Goal: Task Accomplishment & Management: Manage account settings

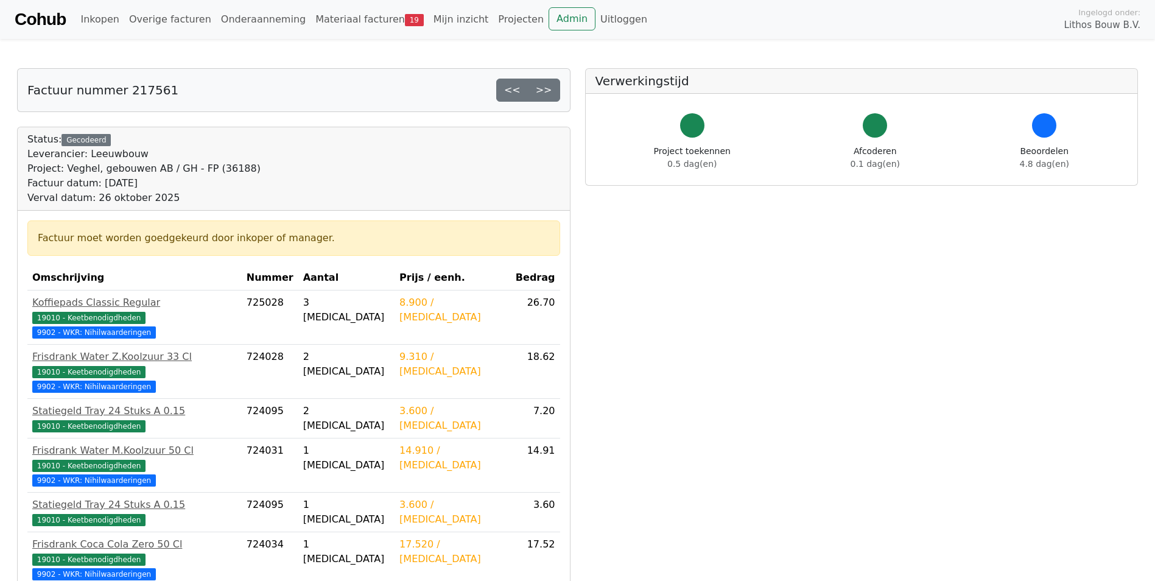
scroll to position [322, 0]
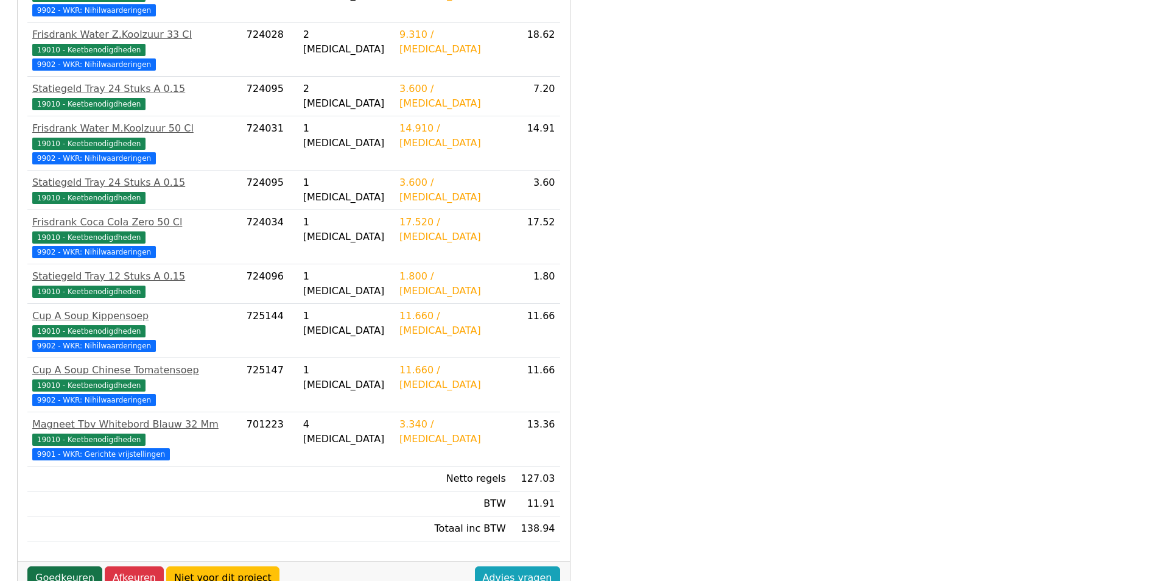
click at [74, 566] on link "Goedkeuren" at bounding box center [64, 577] width 75 height 23
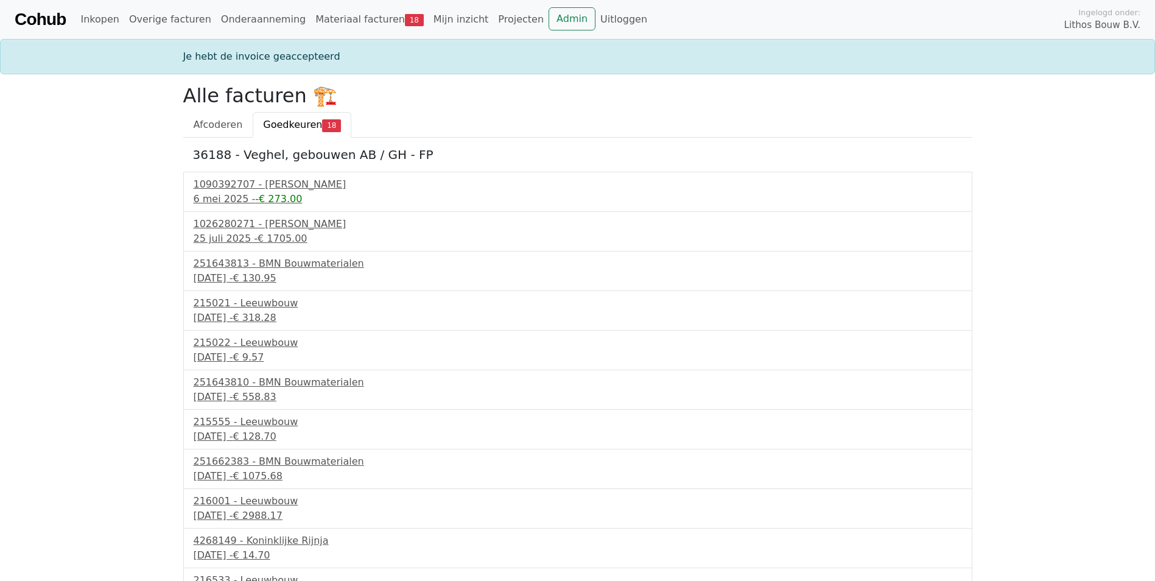
scroll to position [304, 0]
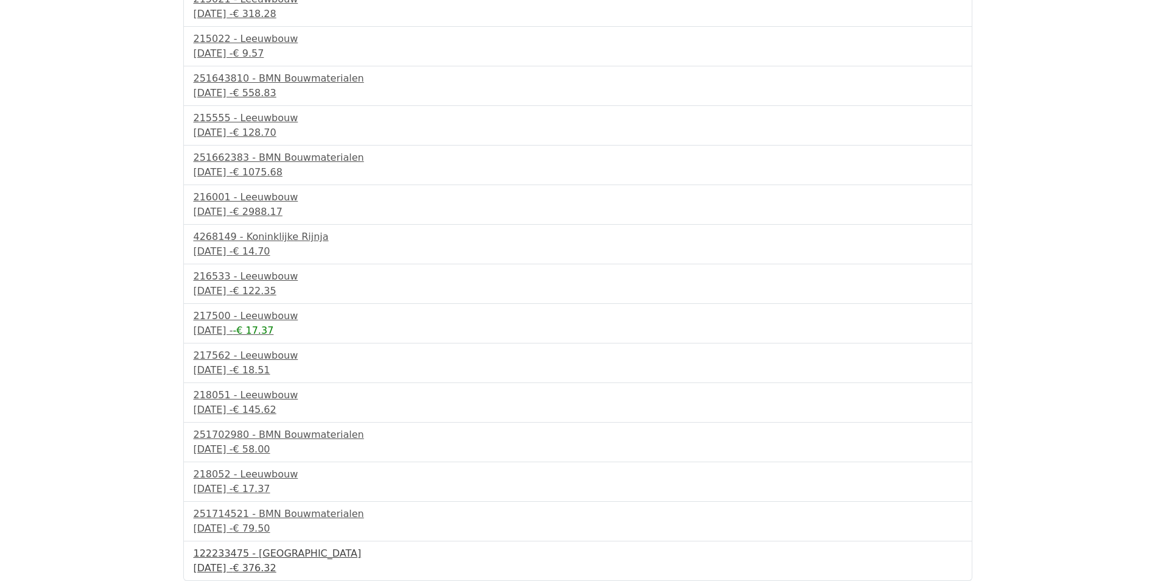
click at [265, 555] on div "122233475 - [GEOGRAPHIC_DATA]" at bounding box center [578, 553] width 769 height 15
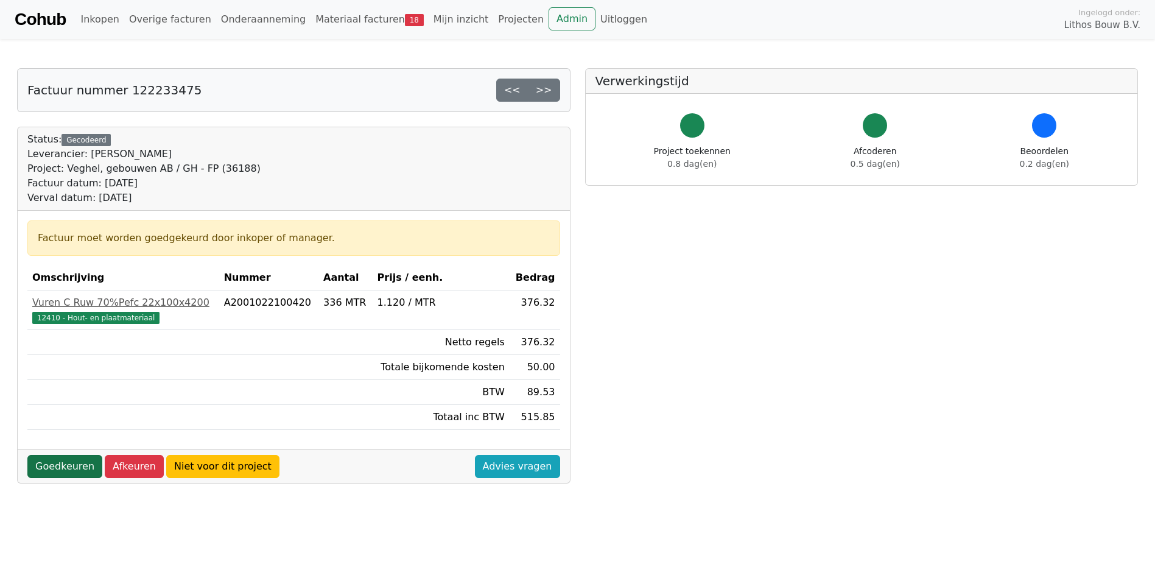
click at [74, 470] on link "Goedkeuren" at bounding box center [64, 466] width 75 height 23
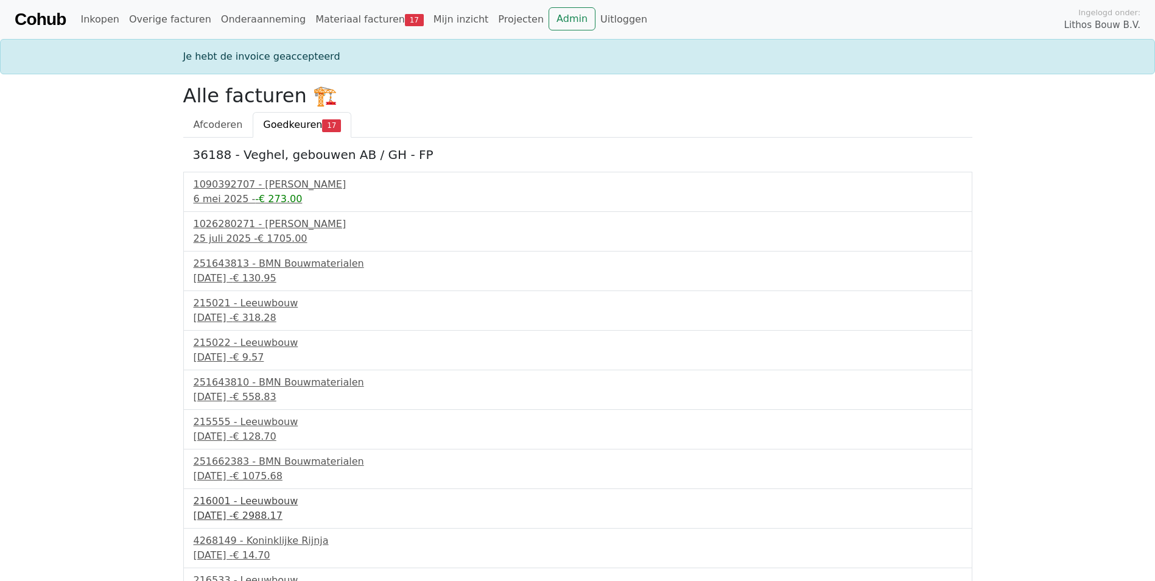
scroll to position [264, 0]
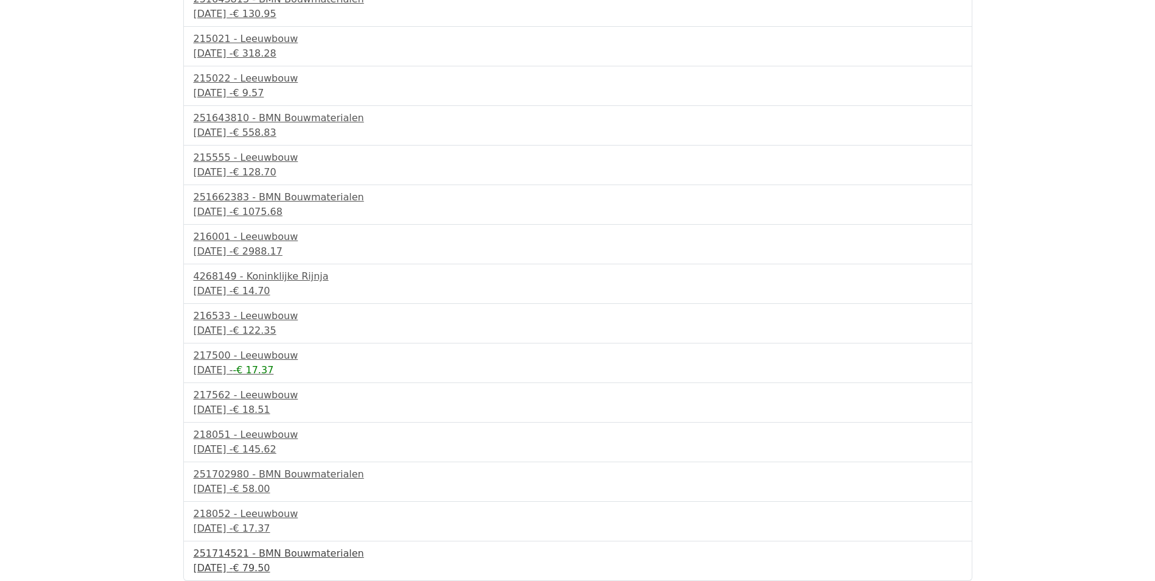
click at [256, 566] on div "30 september 2025 - € 79.50" at bounding box center [578, 568] width 769 height 15
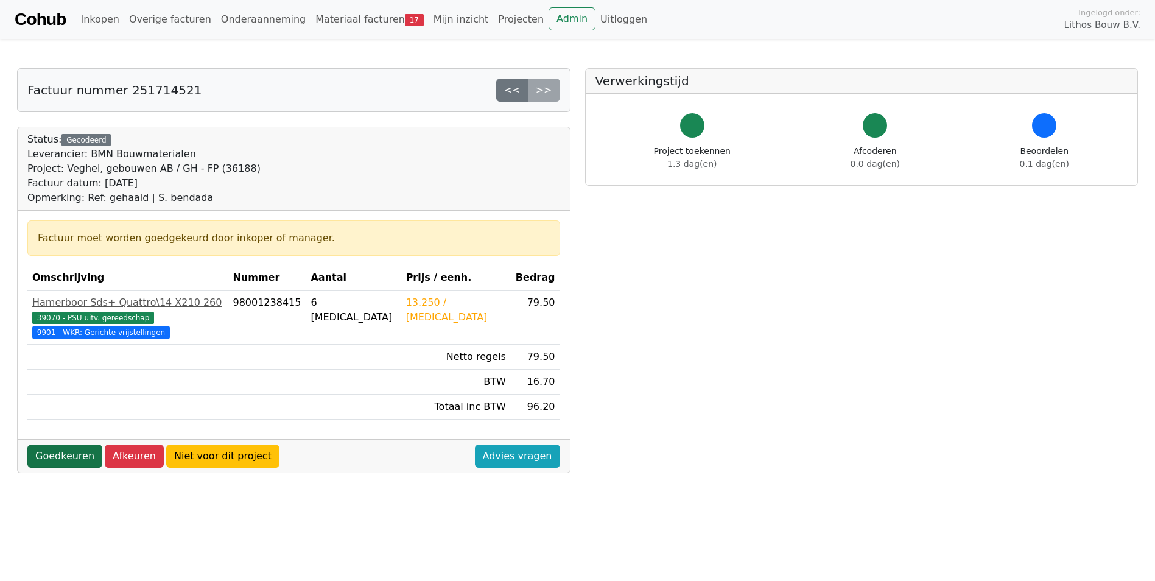
click at [57, 445] on link "Goedkeuren" at bounding box center [64, 456] width 75 height 23
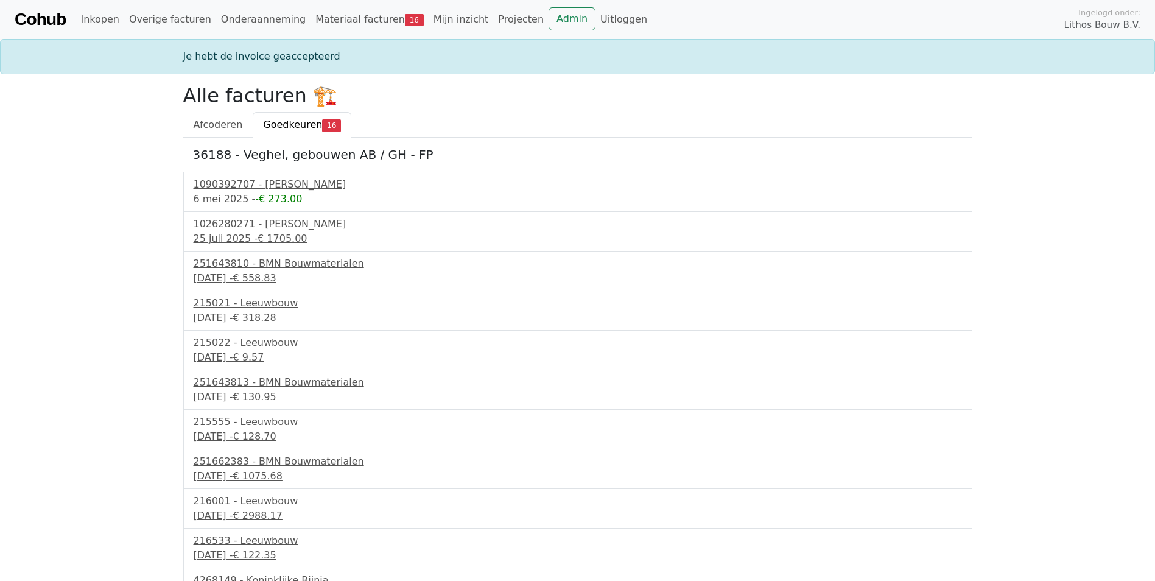
scroll to position [225, 0]
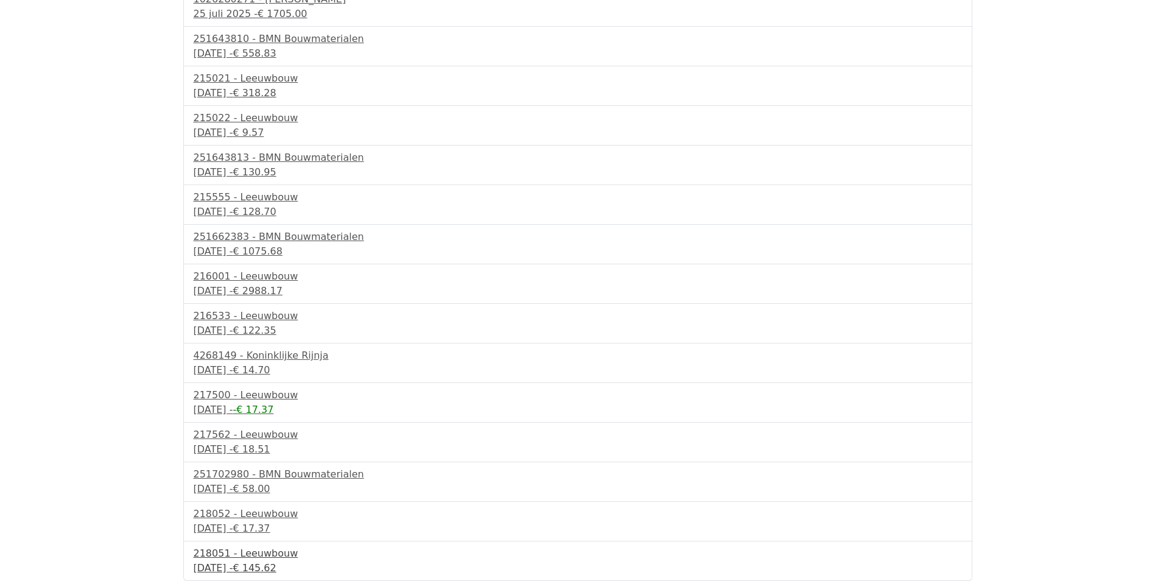
click at [251, 560] on div "218051 - Leeuwbouw" at bounding box center [578, 553] width 769 height 15
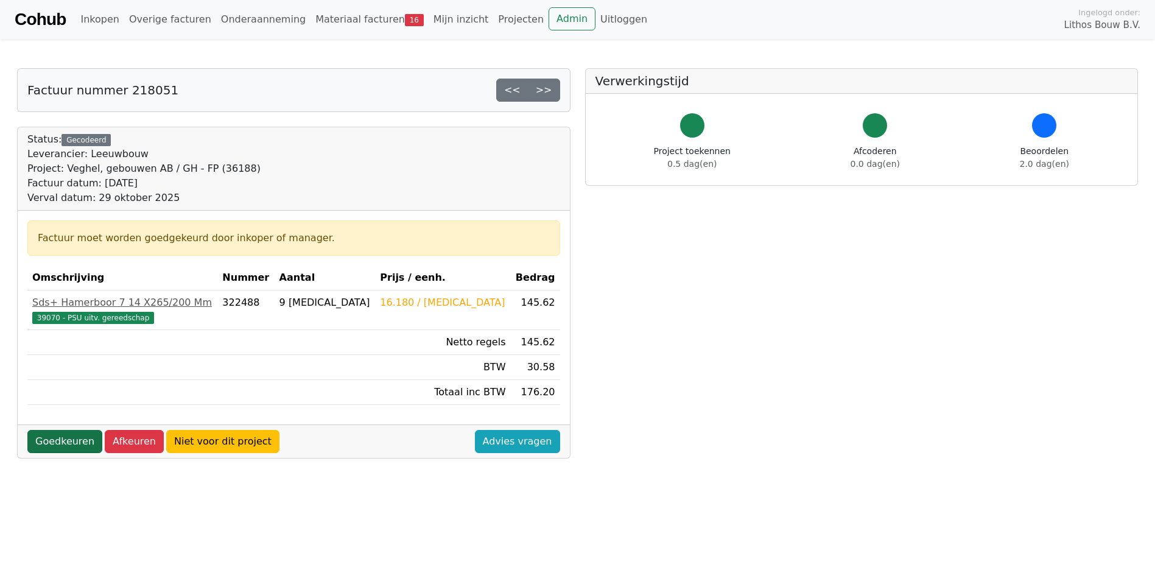
click at [62, 443] on link "Goedkeuren" at bounding box center [64, 441] width 75 height 23
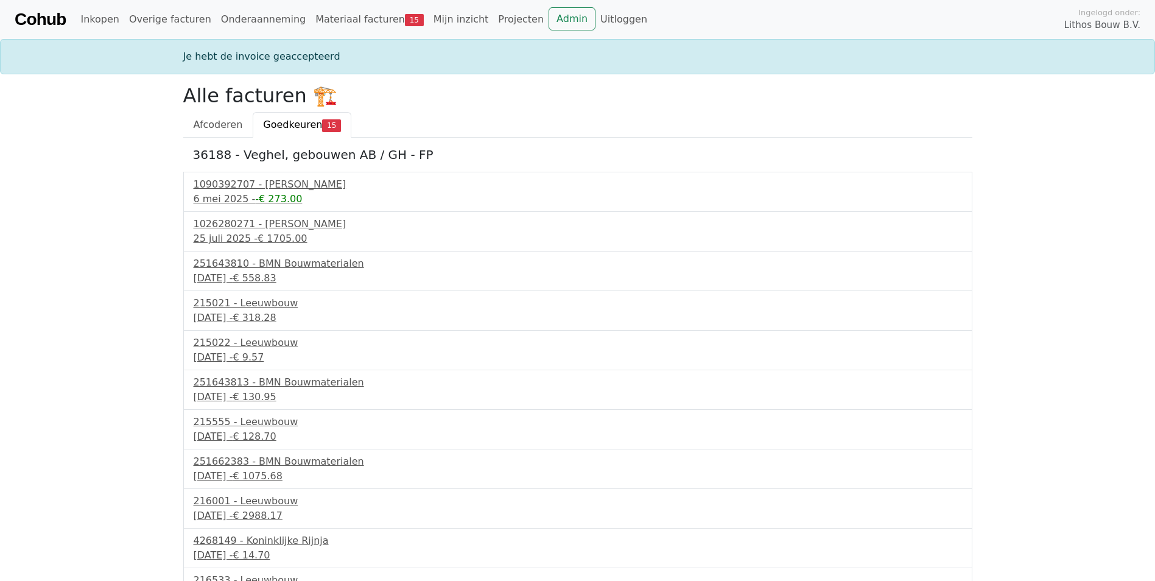
scroll to position [185, 0]
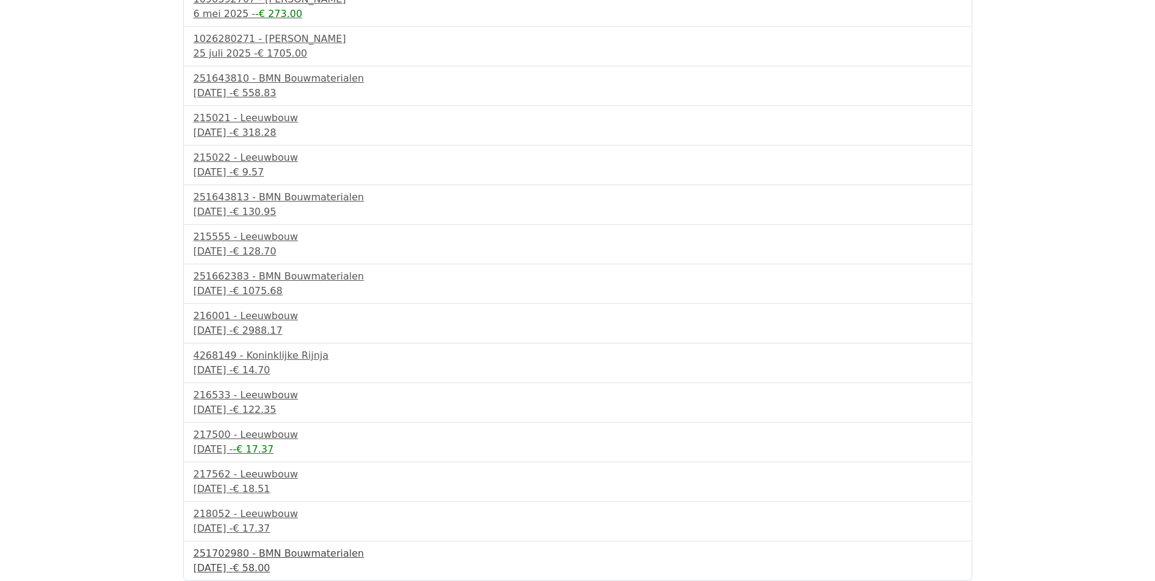
click at [250, 565] on div "29 september 2025 - € 58.00" at bounding box center [578, 568] width 769 height 15
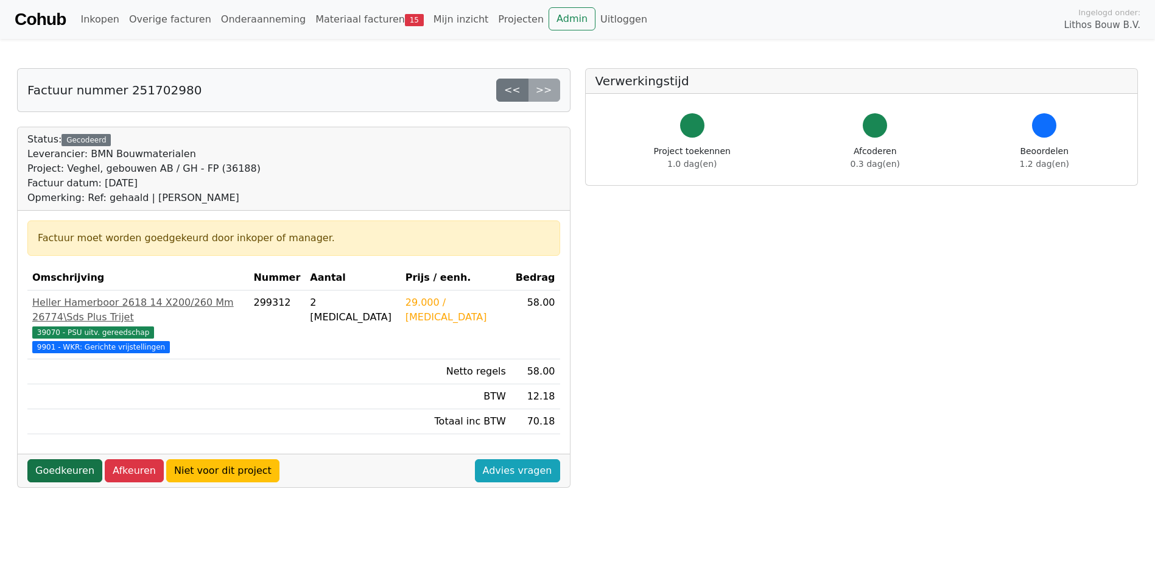
click at [62, 459] on link "Goedkeuren" at bounding box center [64, 470] width 75 height 23
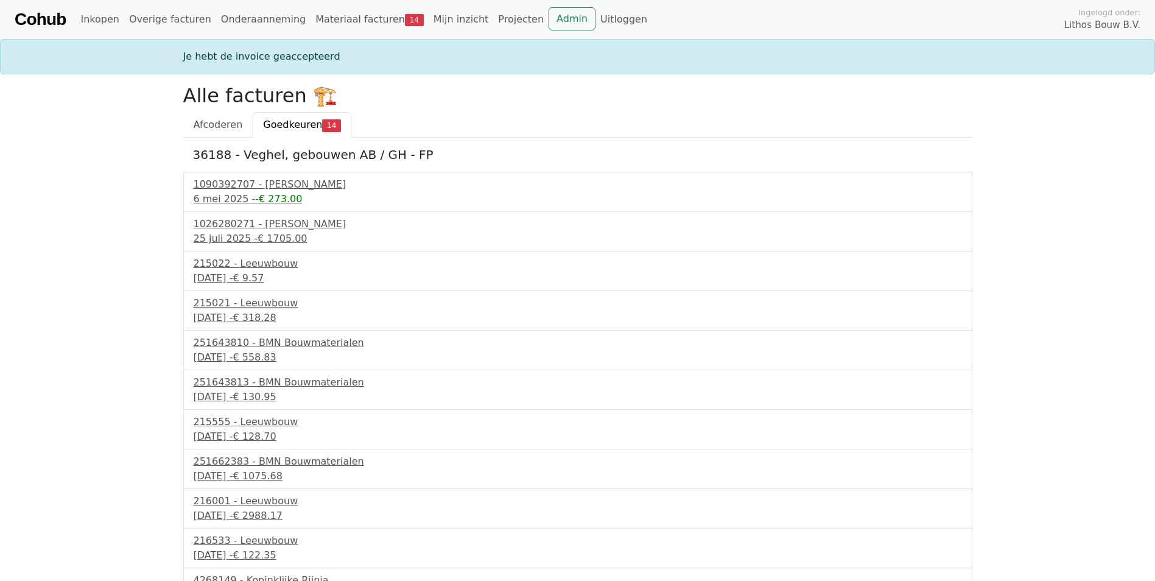
scroll to position [146, 0]
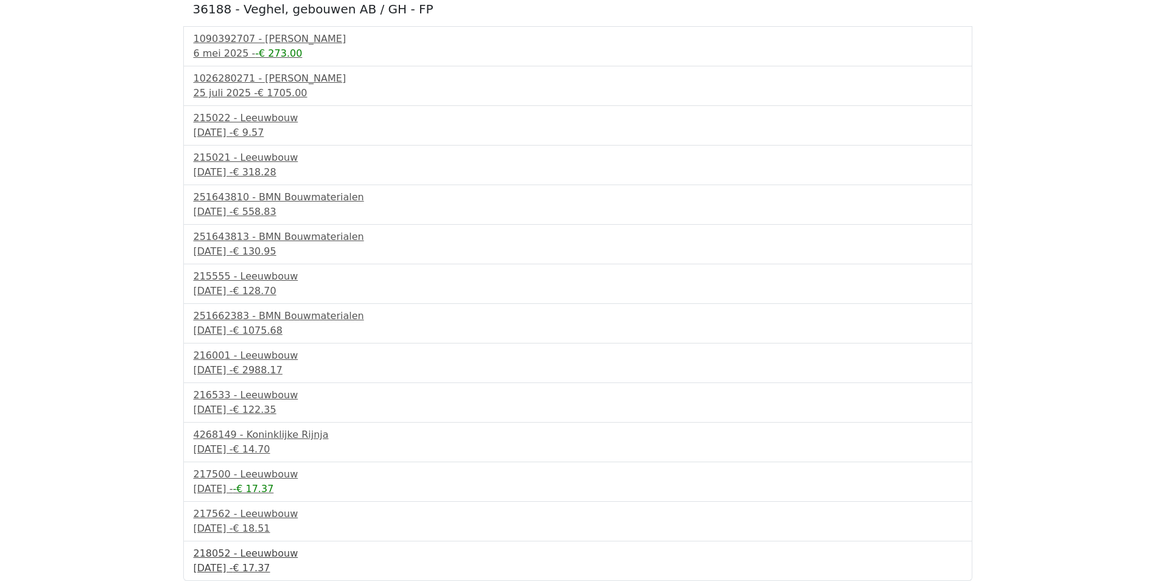
click at [257, 564] on div "29 september 2025 - € 17.37" at bounding box center [578, 568] width 769 height 15
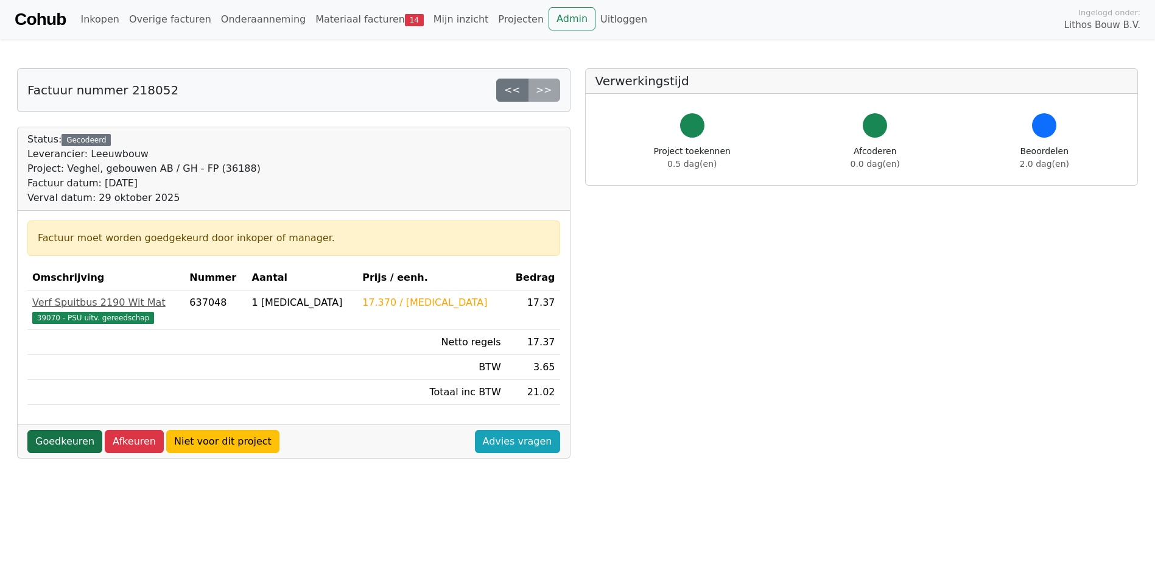
click at [60, 441] on link "Goedkeuren" at bounding box center [64, 441] width 75 height 23
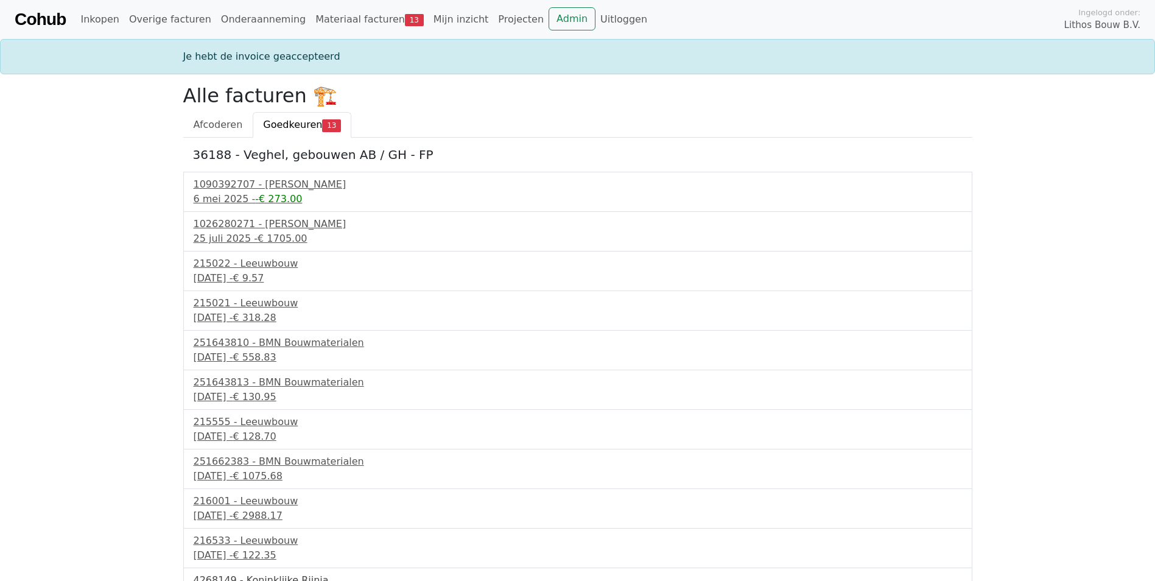
scroll to position [106, 0]
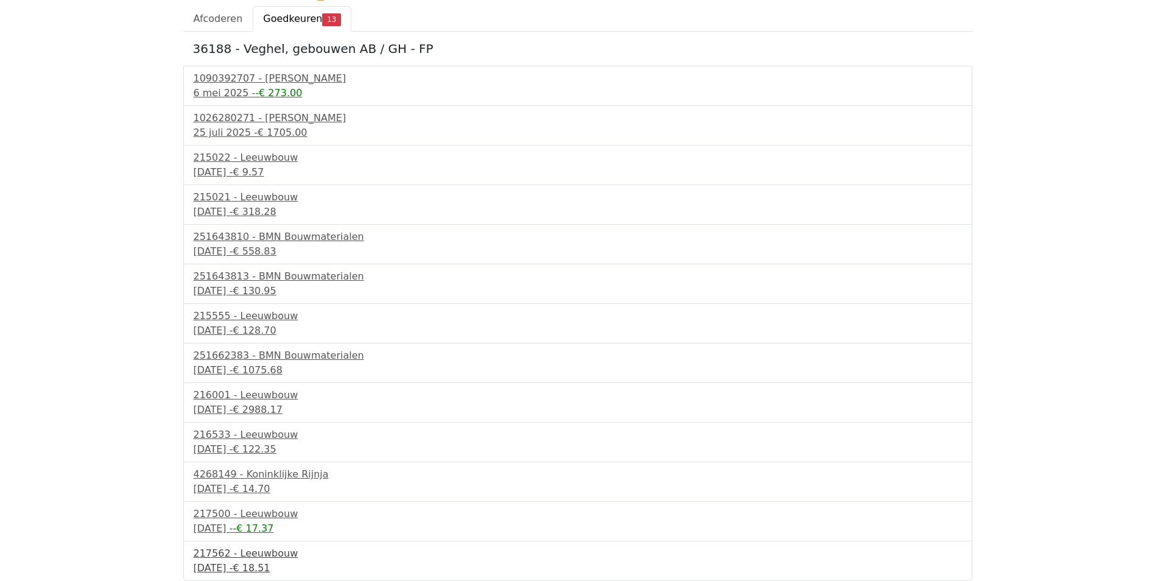
click at [256, 557] on div "217562 - Leeuwbouw" at bounding box center [578, 553] width 769 height 15
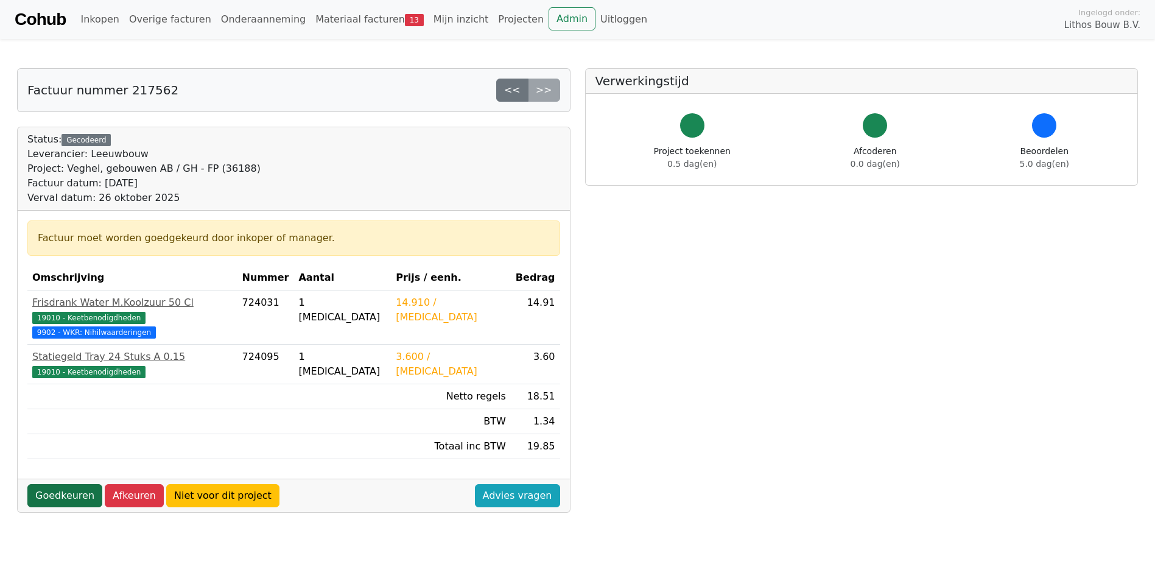
click at [63, 484] on link "Goedkeuren" at bounding box center [64, 495] width 75 height 23
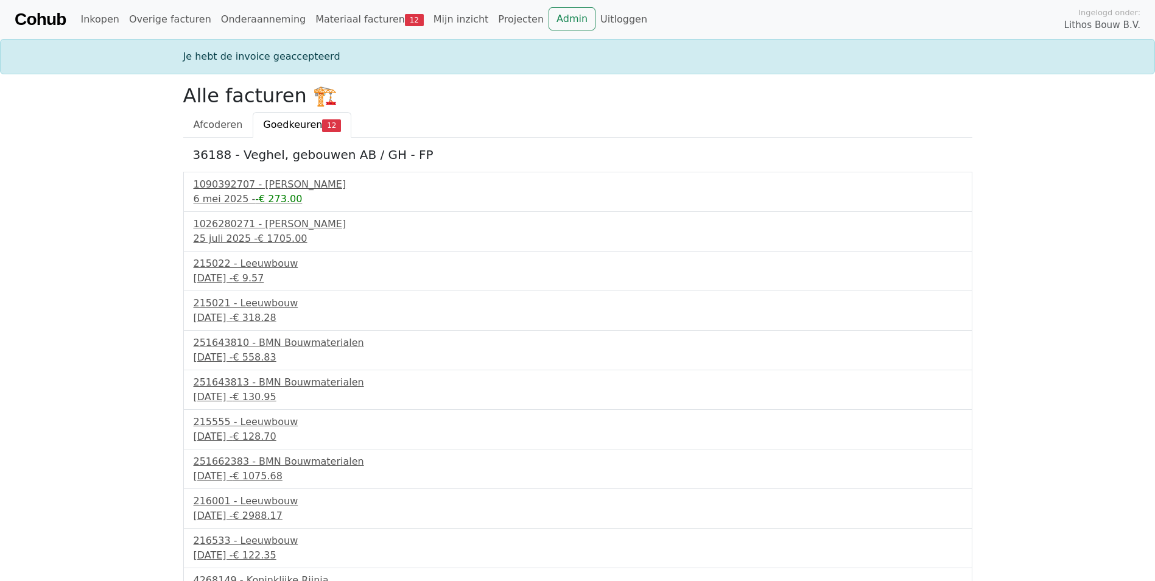
scroll to position [66, 0]
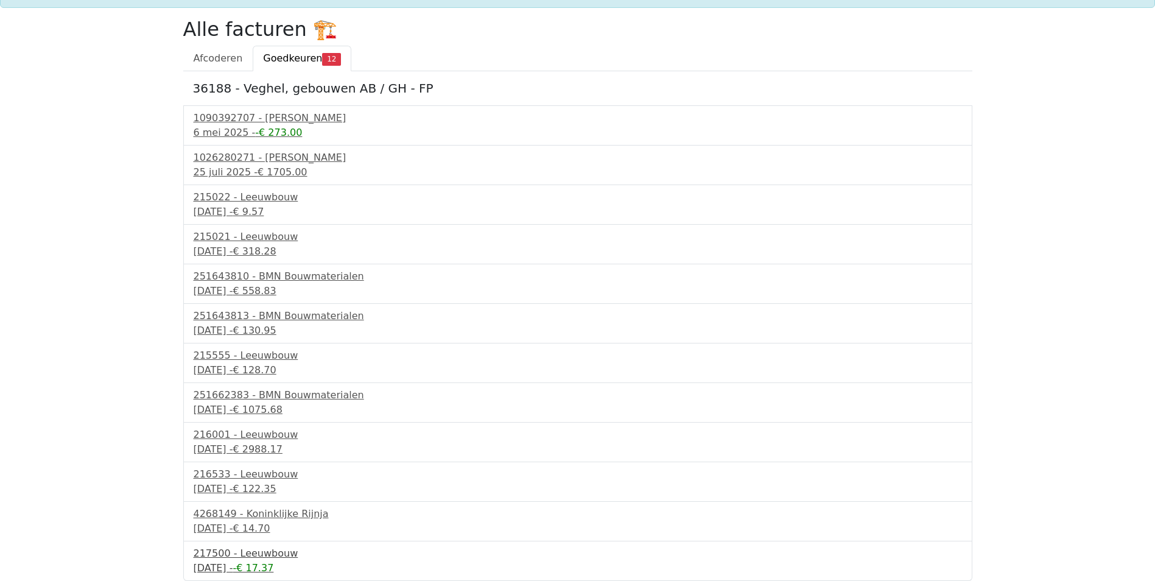
click at [238, 560] on div "217500 - Leeuwbouw" at bounding box center [578, 553] width 769 height 15
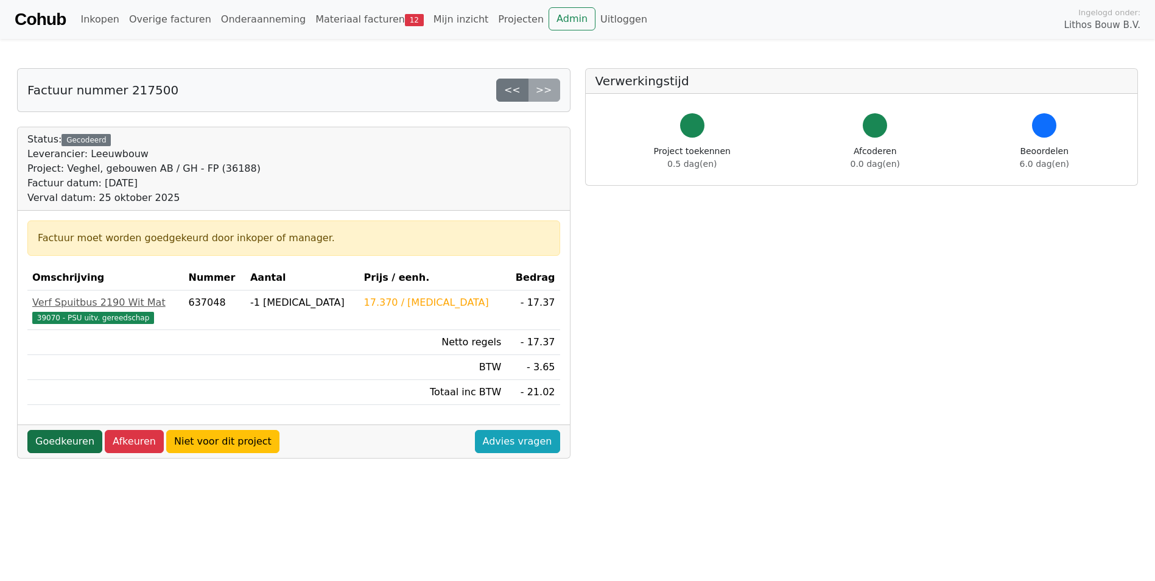
click at [73, 437] on link "Goedkeuren" at bounding box center [64, 441] width 75 height 23
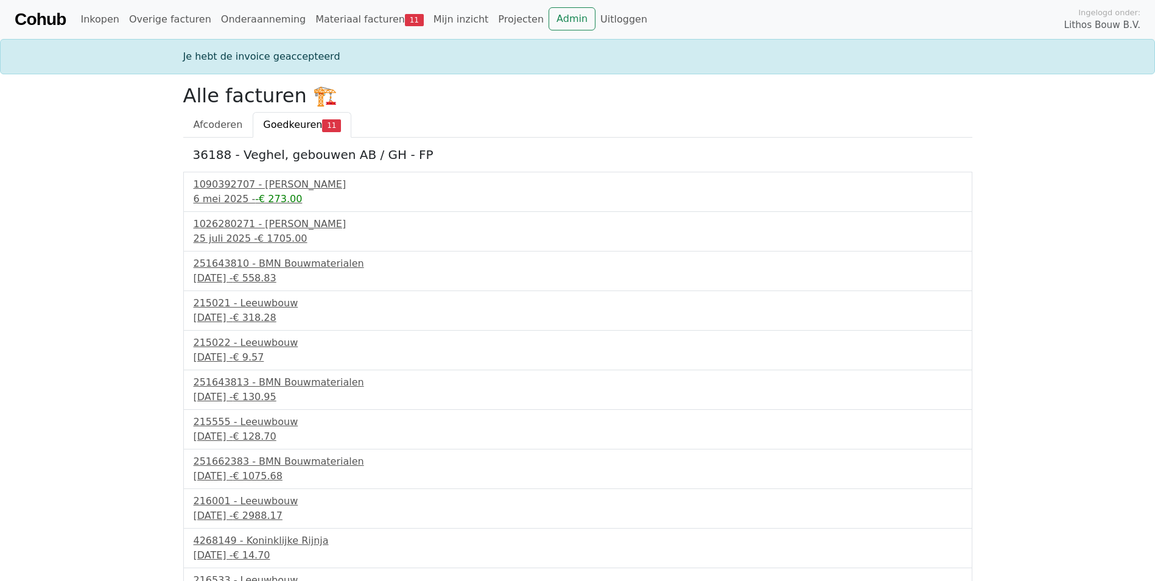
scroll to position [27, 0]
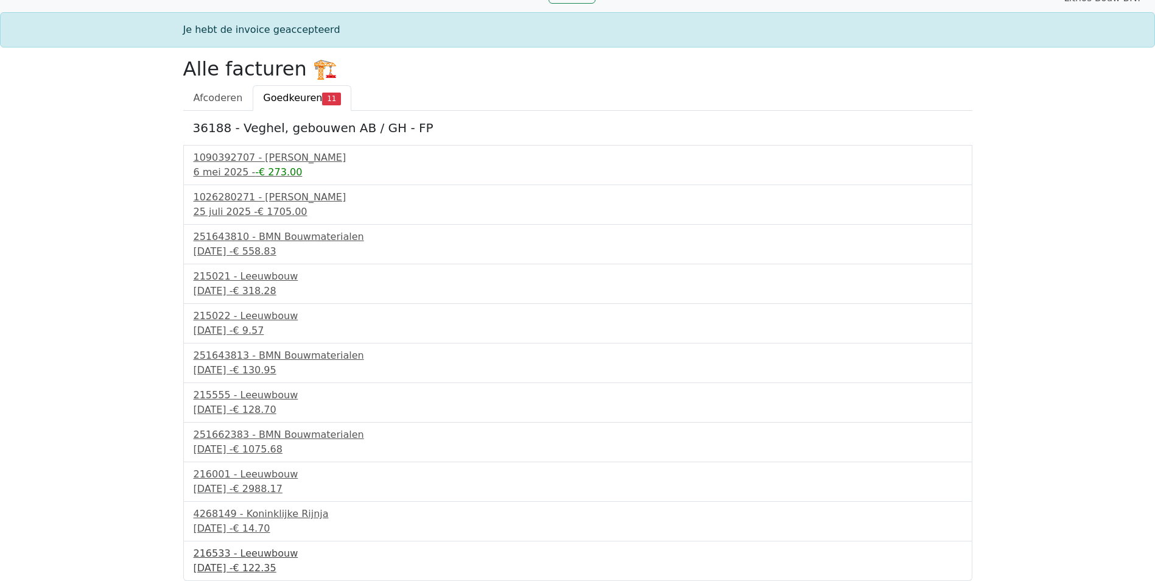
click at [248, 561] on div "24 september 2025 - € 122.35" at bounding box center [578, 568] width 769 height 15
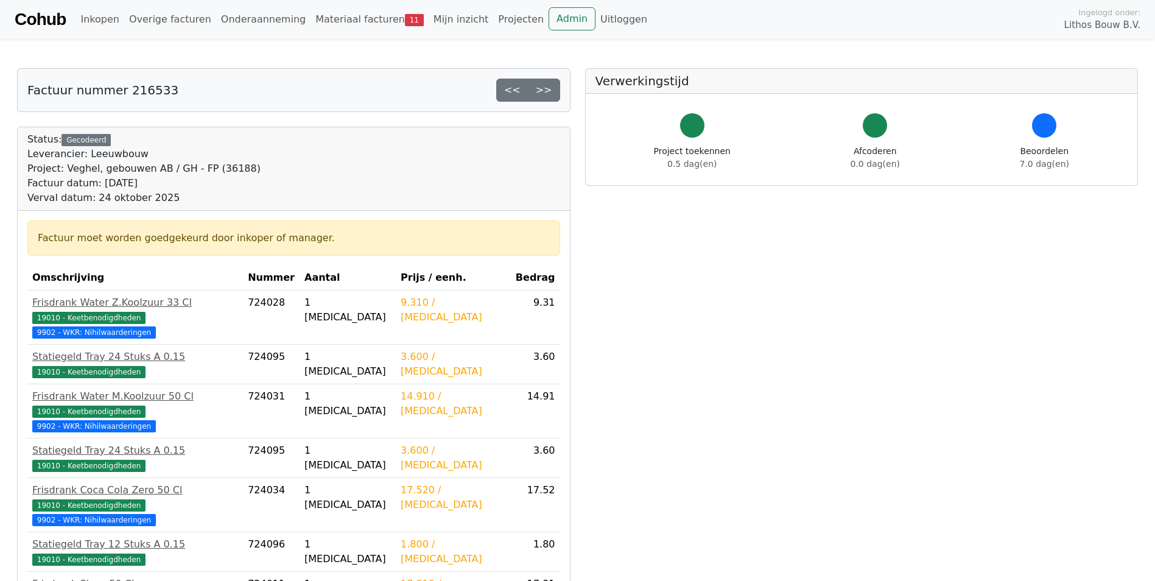
scroll to position [304, 0]
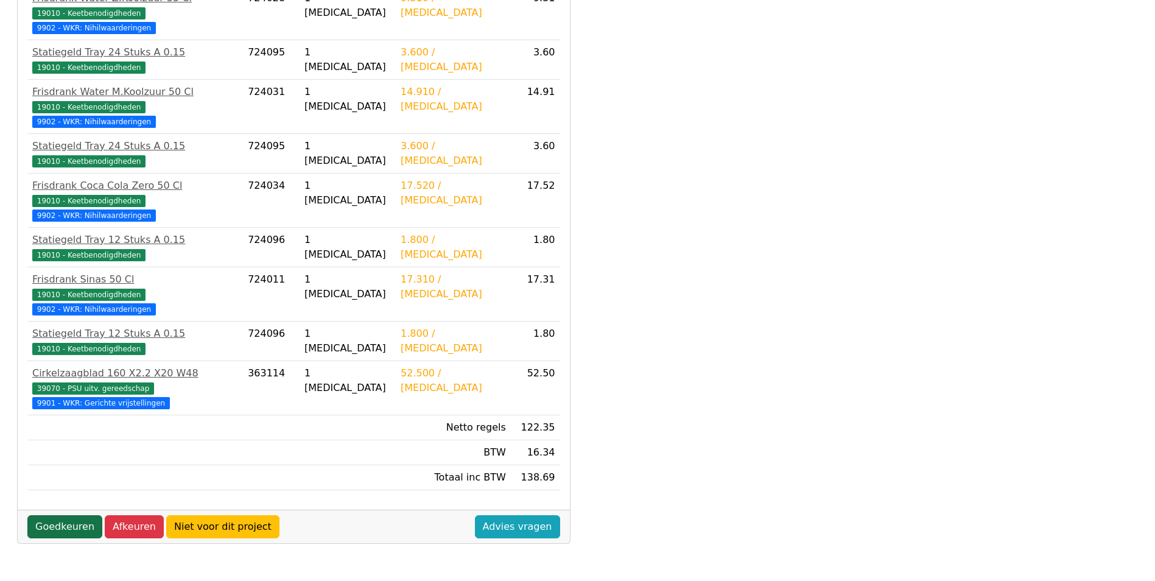
click at [71, 515] on link "Goedkeuren" at bounding box center [64, 526] width 75 height 23
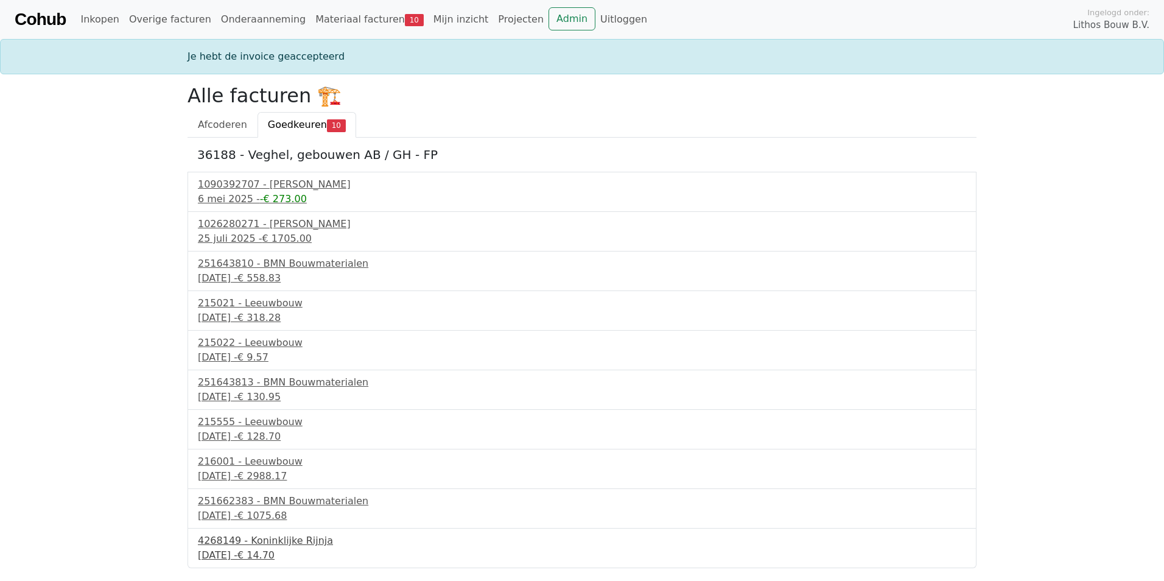
click at [258, 552] on div "24 september 2025 - € 14.70" at bounding box center [582, 555] width 769 height 15
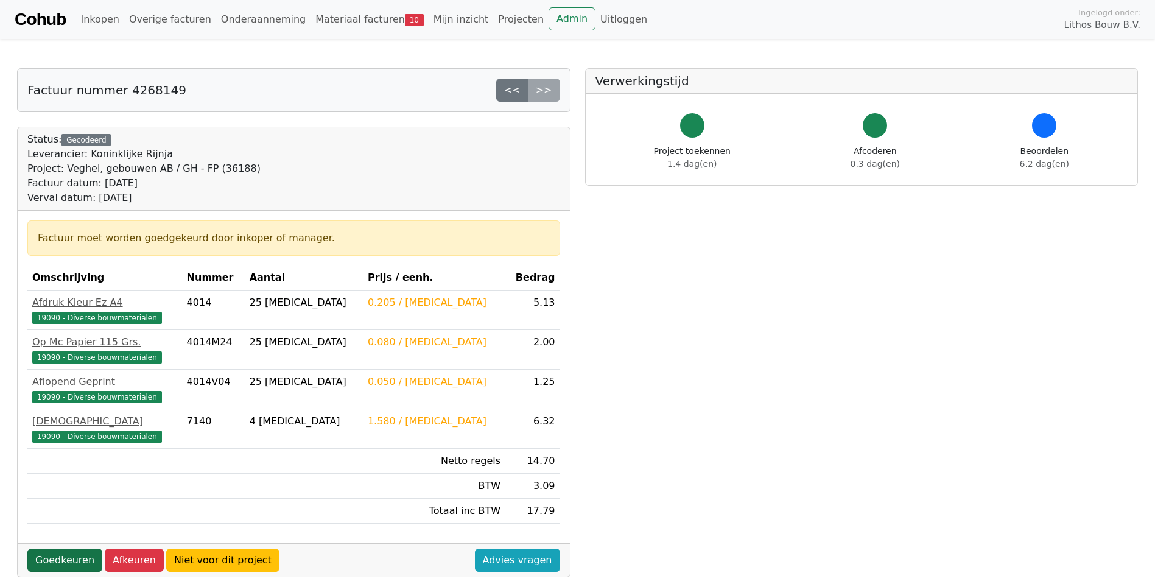
click at [43, 552] on link "Goedkeuren" at bounding box center [64, 560] width 75 height 23
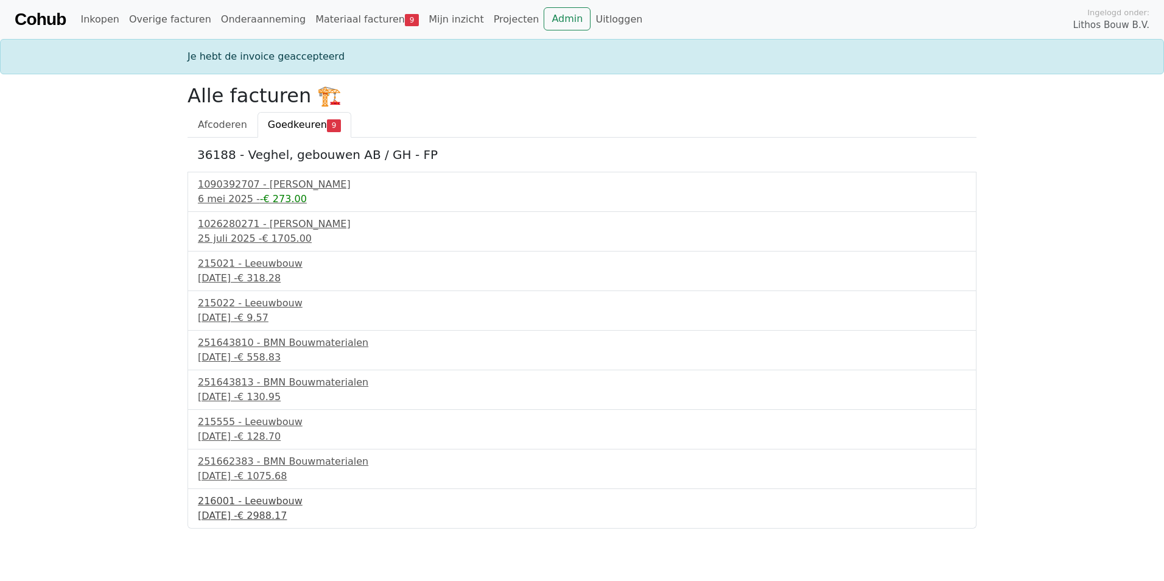
click at [247, 504] on div "216001 - Leeuwbouw" at bounding box center [582, 501] width 769 height 15
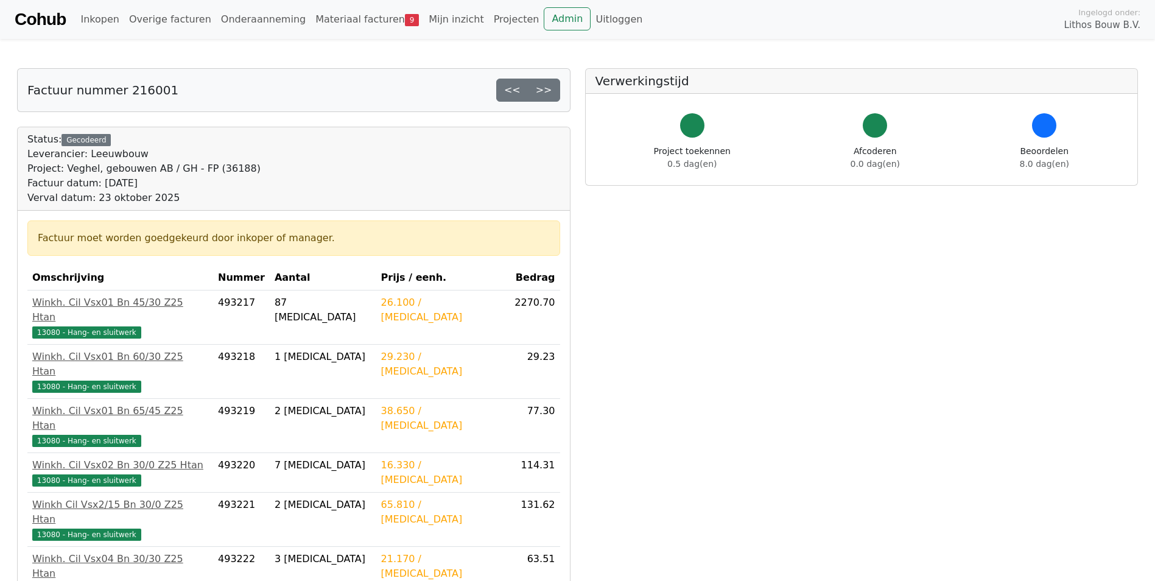
scroll to position [322, 0]
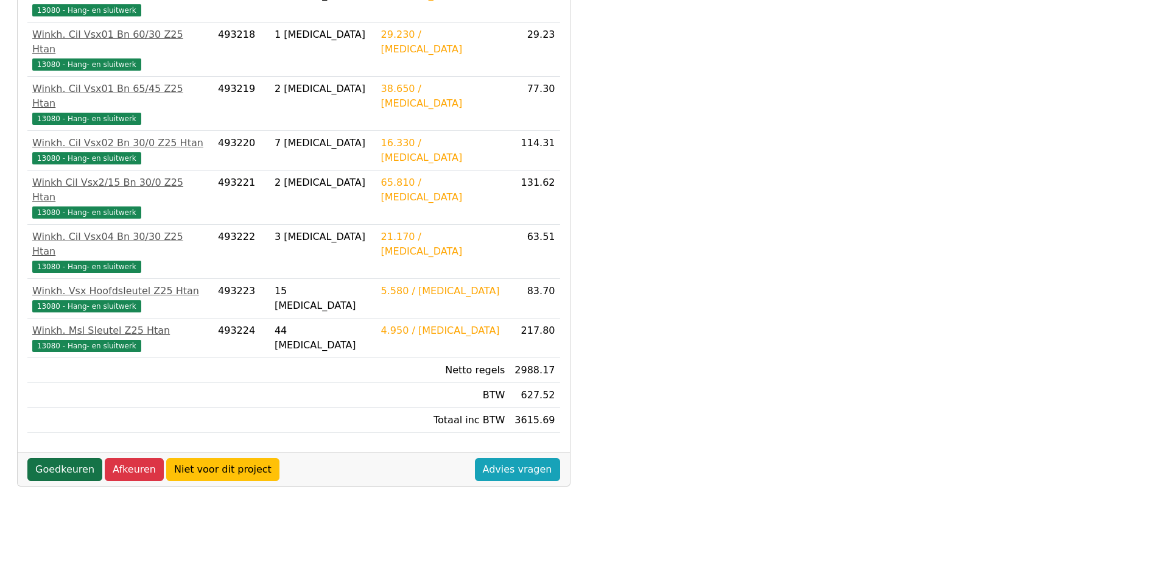
click at [69, 458] on link "Goedkeuren" at bounding box center [64, 469] width 75 height 23
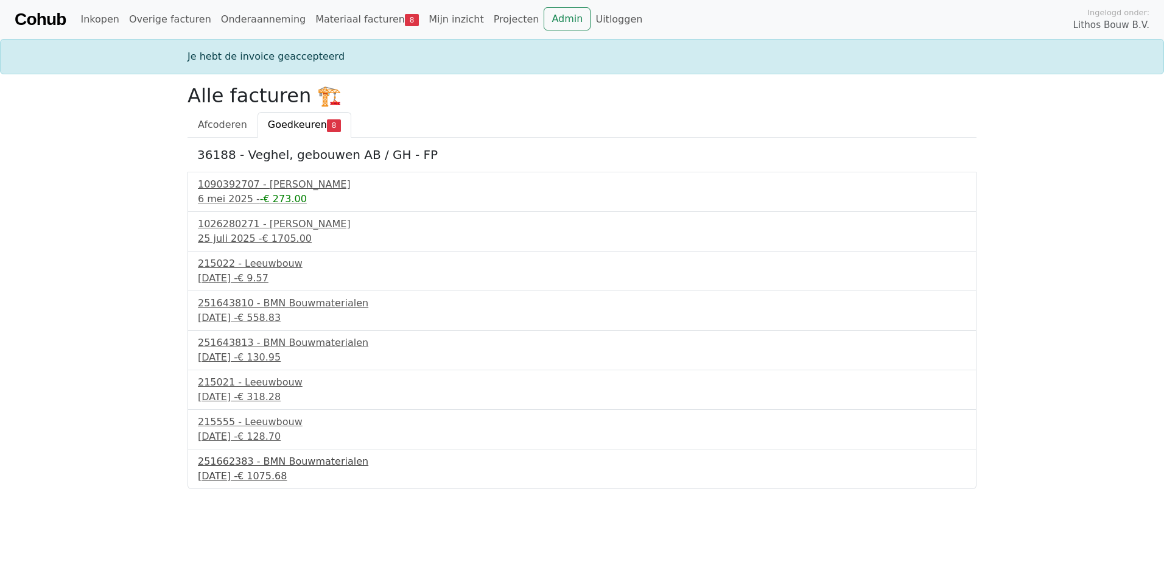
click at [248, 466] on div "251662383 - BMN Bouwmaterialen" at bounding box center [582, 461] width 769 height 15
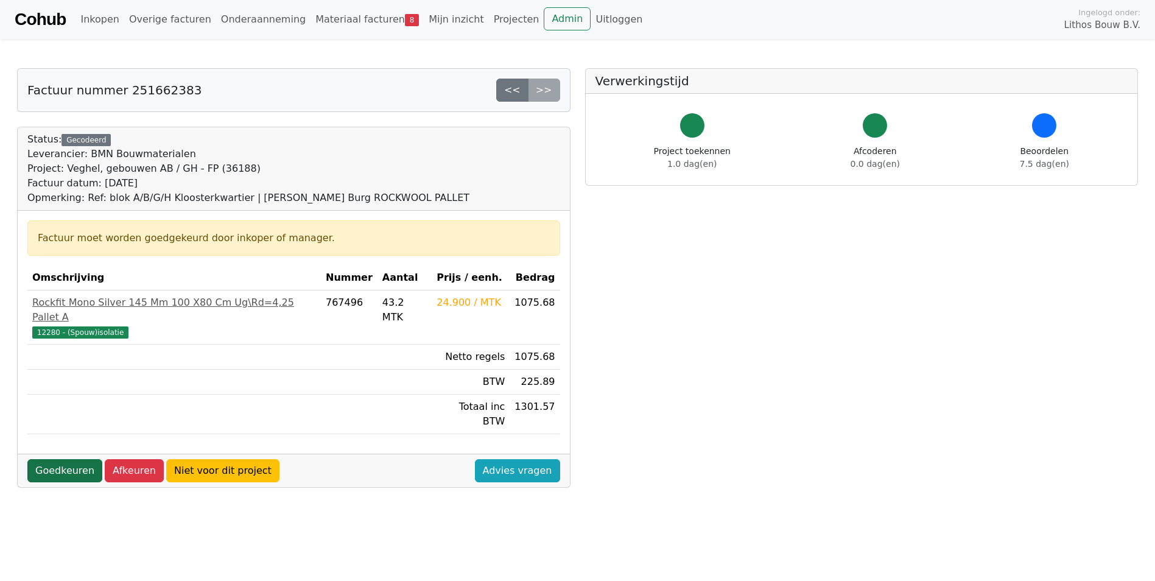
click at [77, 459] on link "Goedkeuren" at bounding box center [64, 470] width 75 height 23
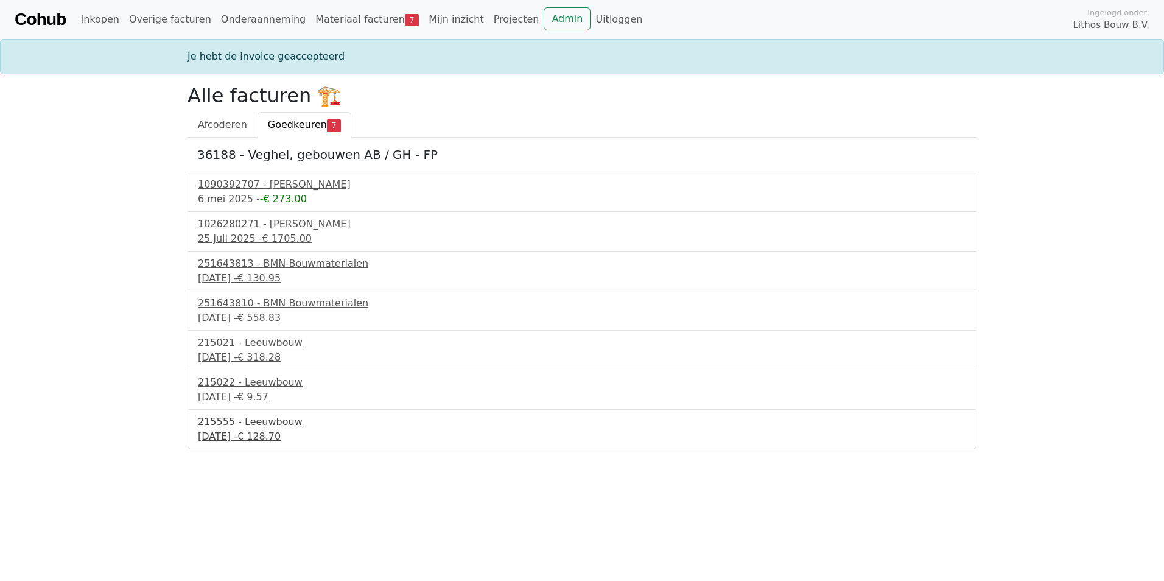
click at [248, 428] on div "215555 - Leeuwbouw" at bounding box center [582, 422] width 769 height 15
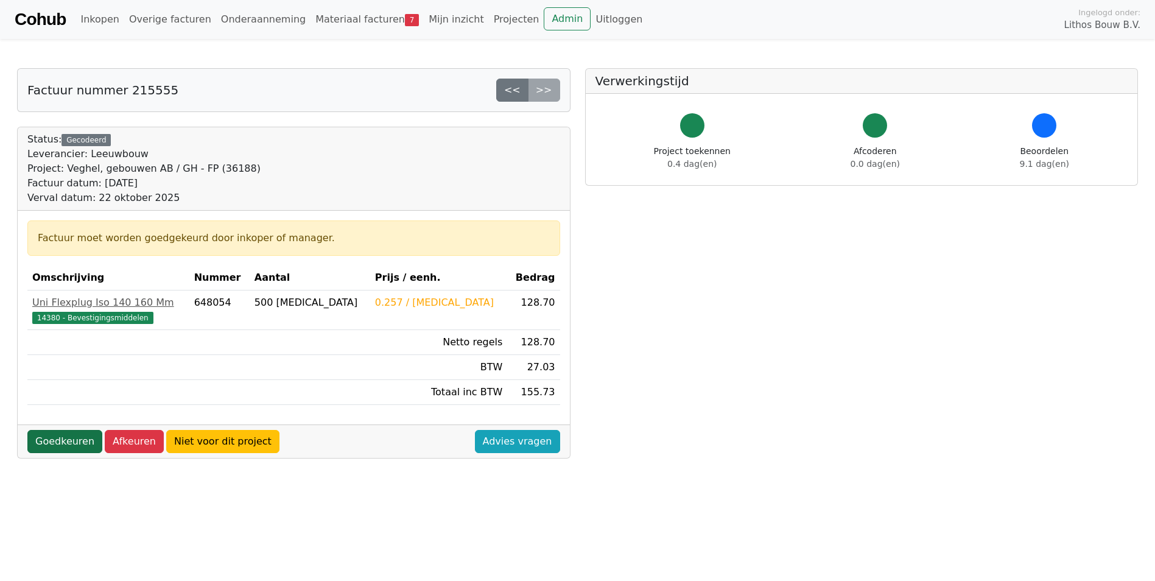
click at [68, 442] on link "Goedkeuren" at bounding box center [64, 441] width 75 height 23
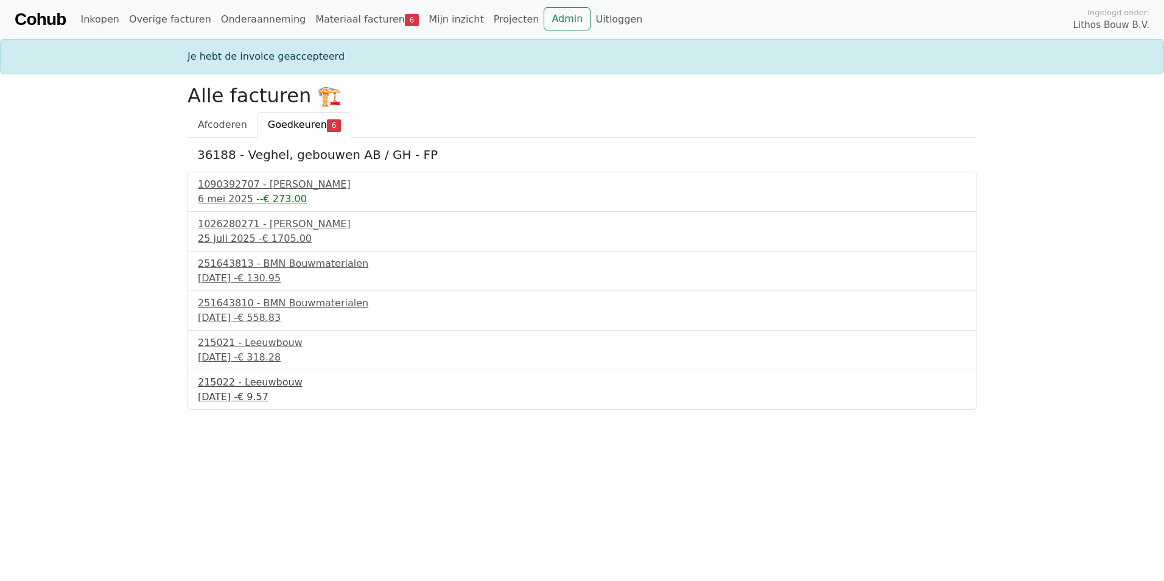
click at [261, 398] on div "19 september 2025 - € 9.57" at bounding box center [582, 397] width 769 height 15
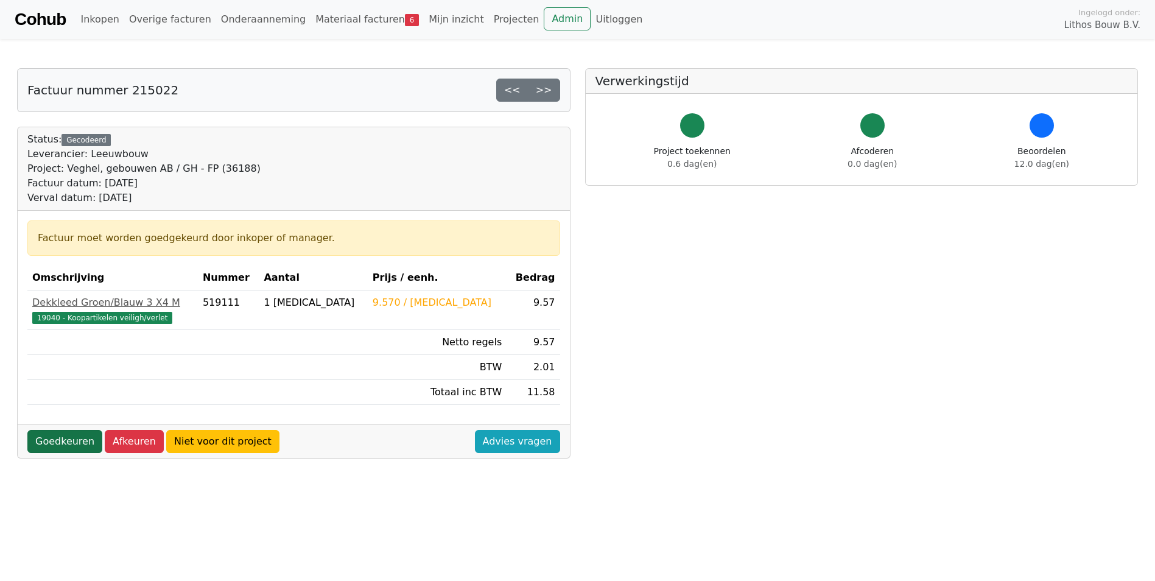
click at [77, 443] on link "Goedkeuren" at bounding box center [64, 441] width 75 height 23
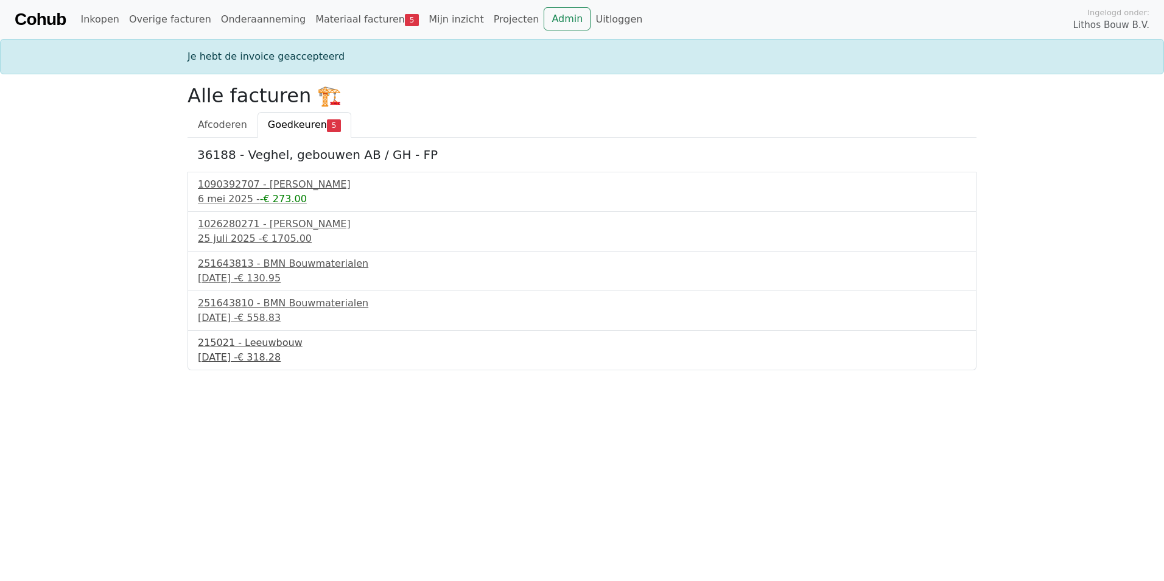
click at [240, 351] on div "[DATE] - € 318.28" at bounding box center [582, 357] width 769 height 15
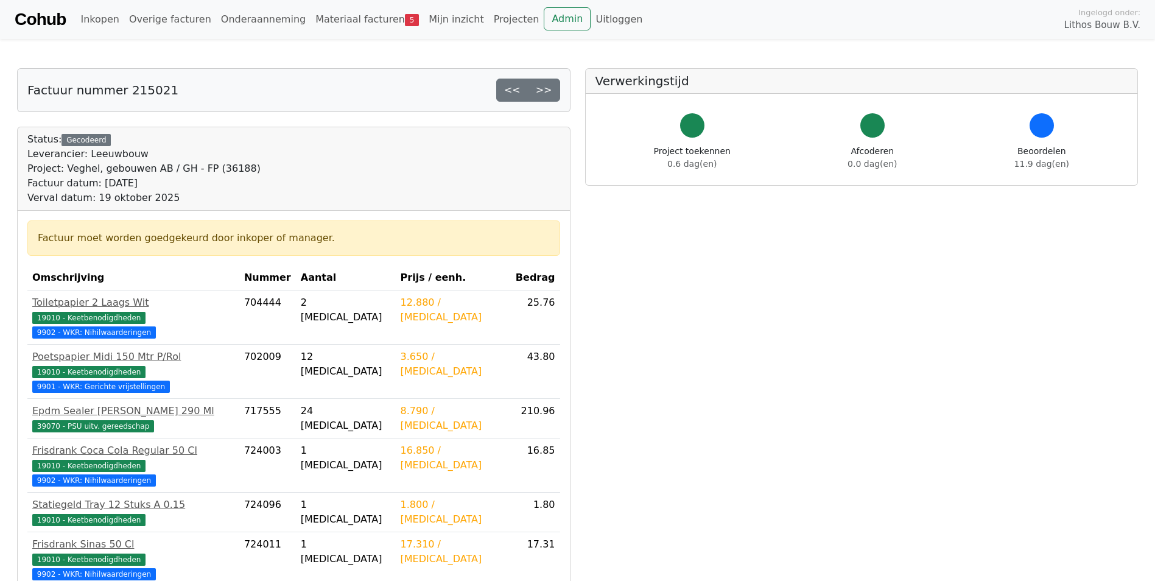
scroll to position [322, 0]
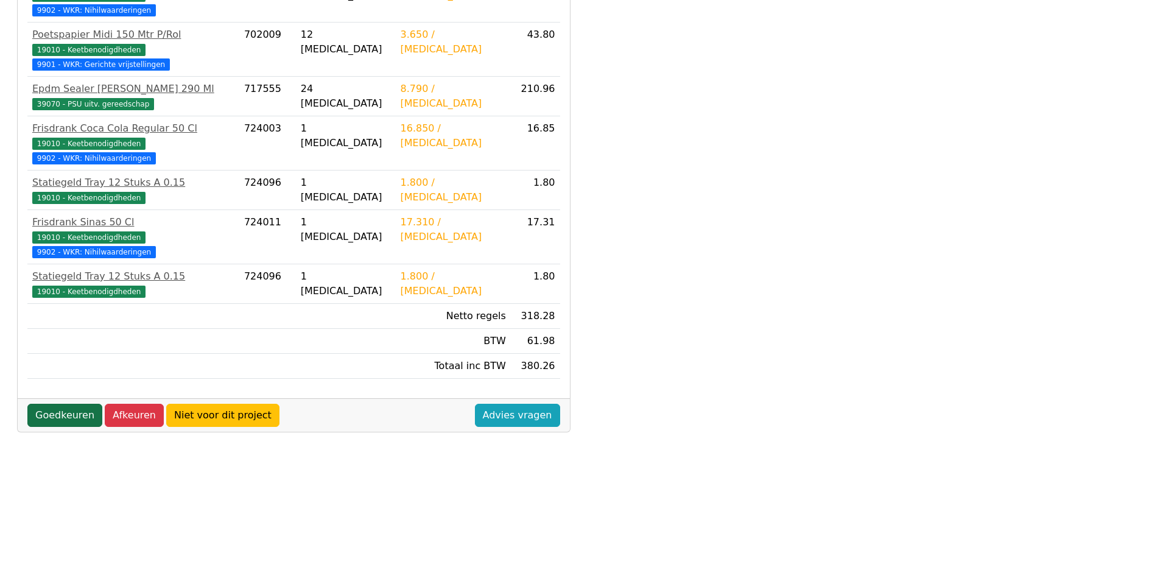
click at [69, 404] on link "Goedkeuren" at bounding box center [64, 415] width 75 height 23
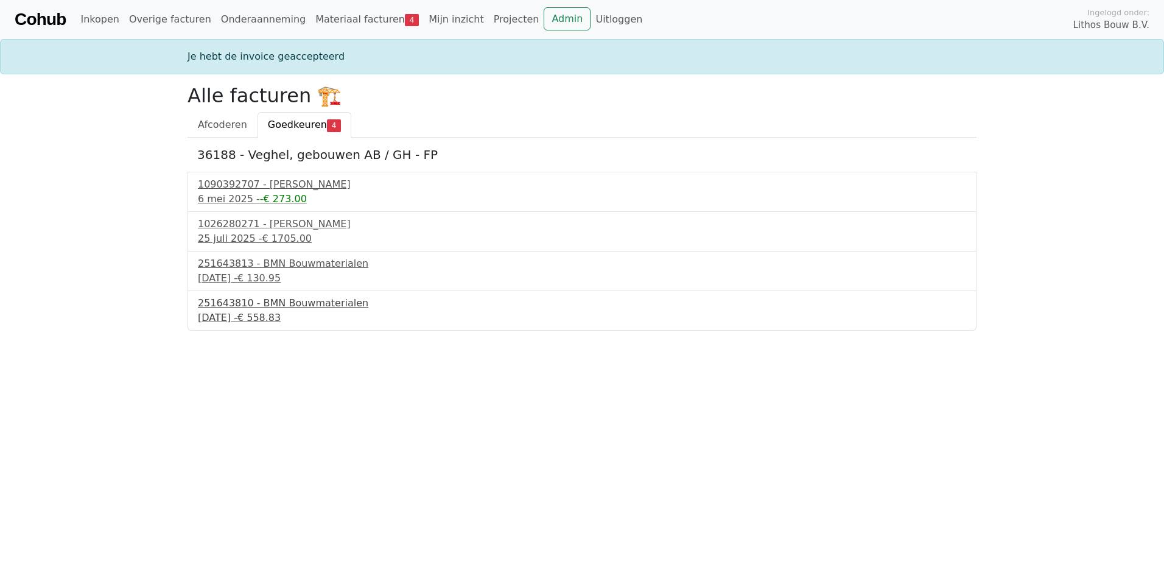
click at [250, 301] on div "251643810 - BMN Bouwmaterialen" at bounding box center [582, 303] width 769 height 15
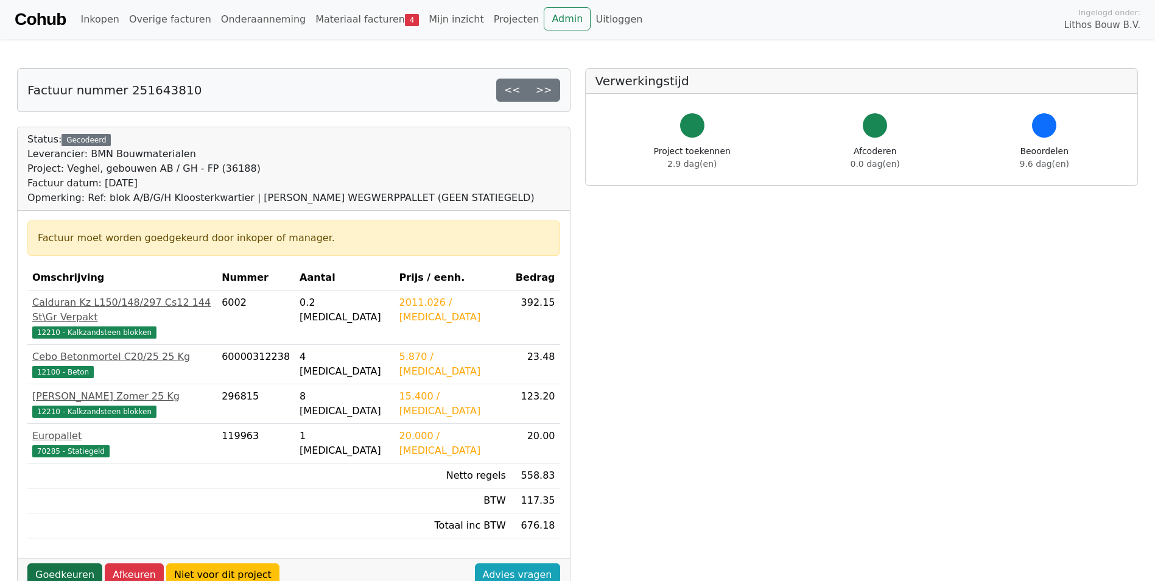
click at [60, 563] on link "Goedkeuren" at bounding box center [64, 574] width 75 height 23
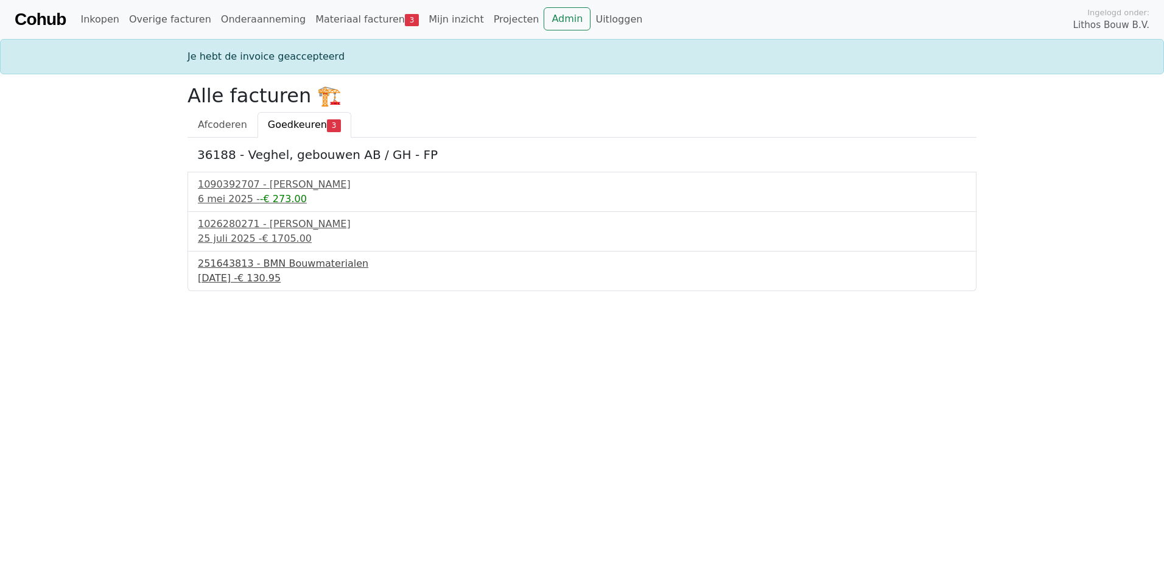
click at [236, 273] on div "19 september 2025 - € 130.95" at bounding box center [582, 278] width 769 height 15
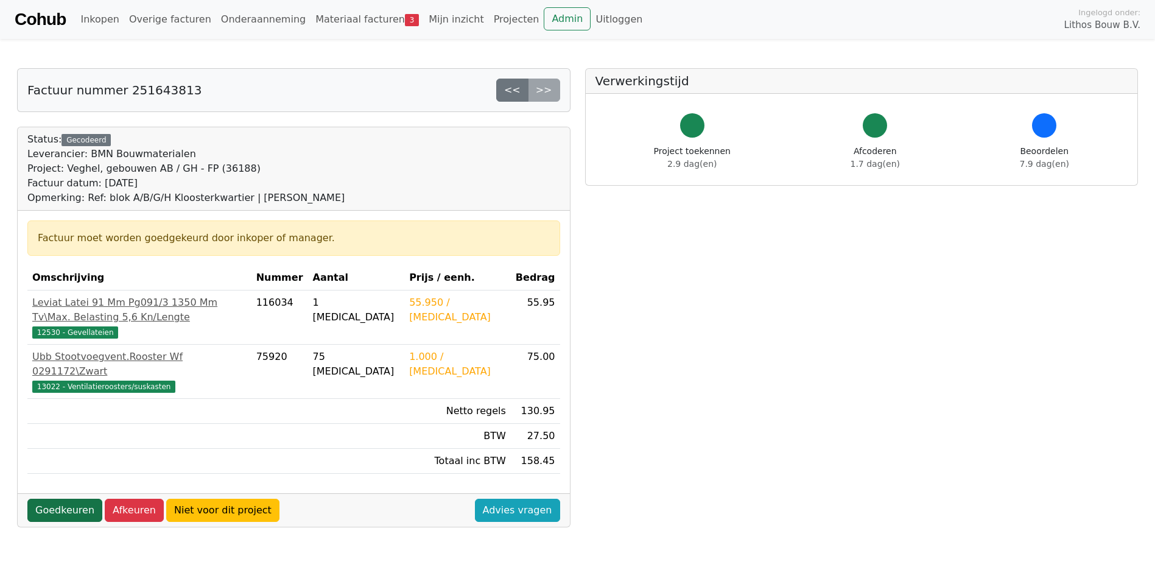
click at [50, 499] on link "Goedkeuren" at bounding box center [64, 510] width 75 height 23
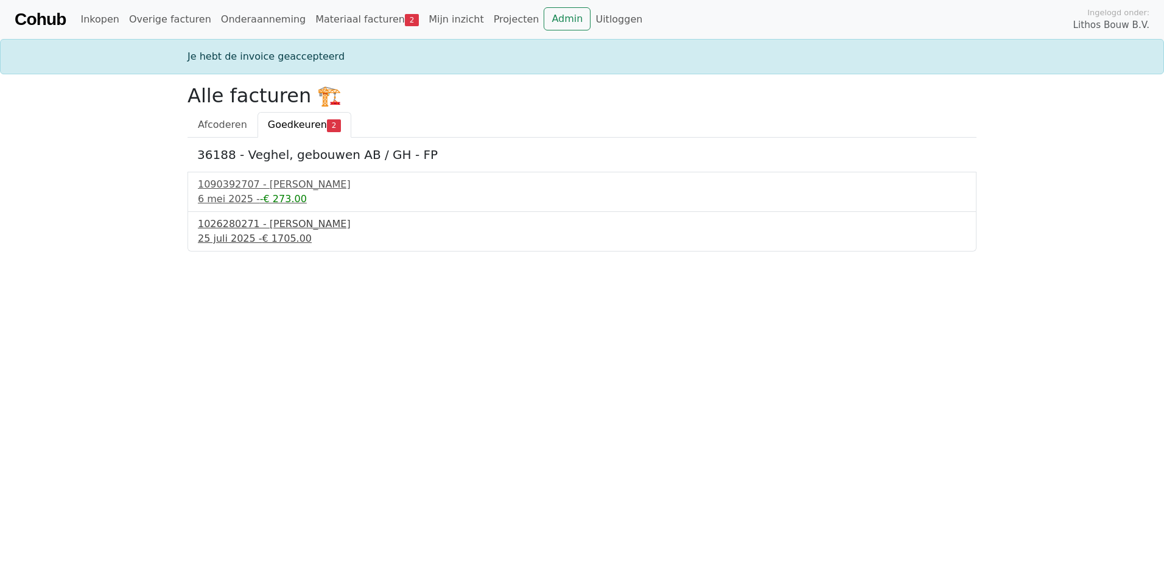
click at [240, 224] on div "1026280271 - Boels Verhuur" at bounding box center [582, 224] width 769 height 15
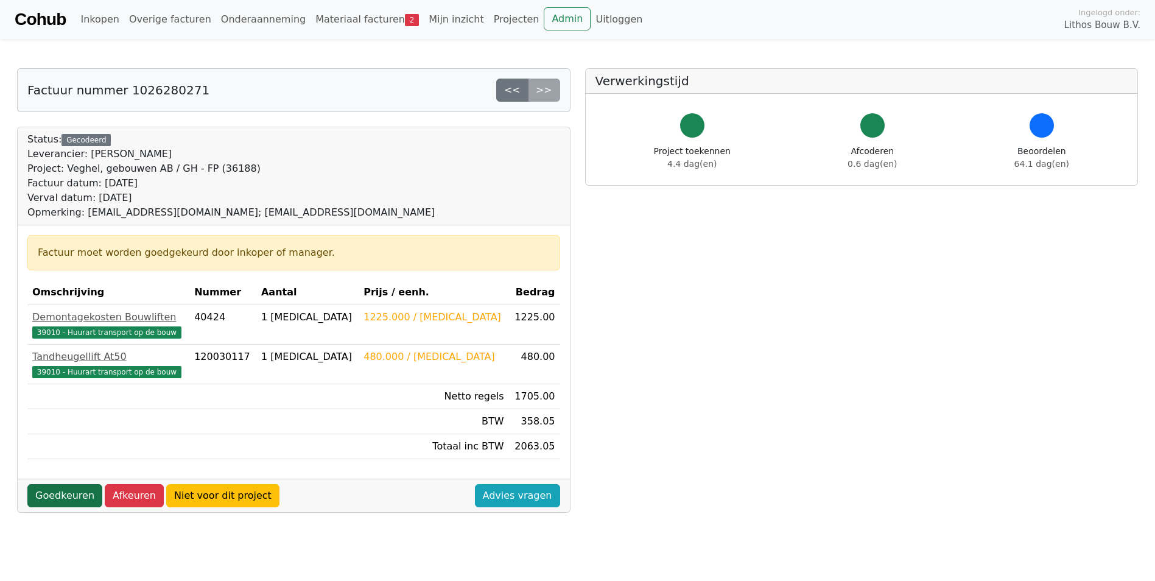
click at [57, 494] on link "Goedkeuren" at bounding box center [64, 495] width 75 height 23
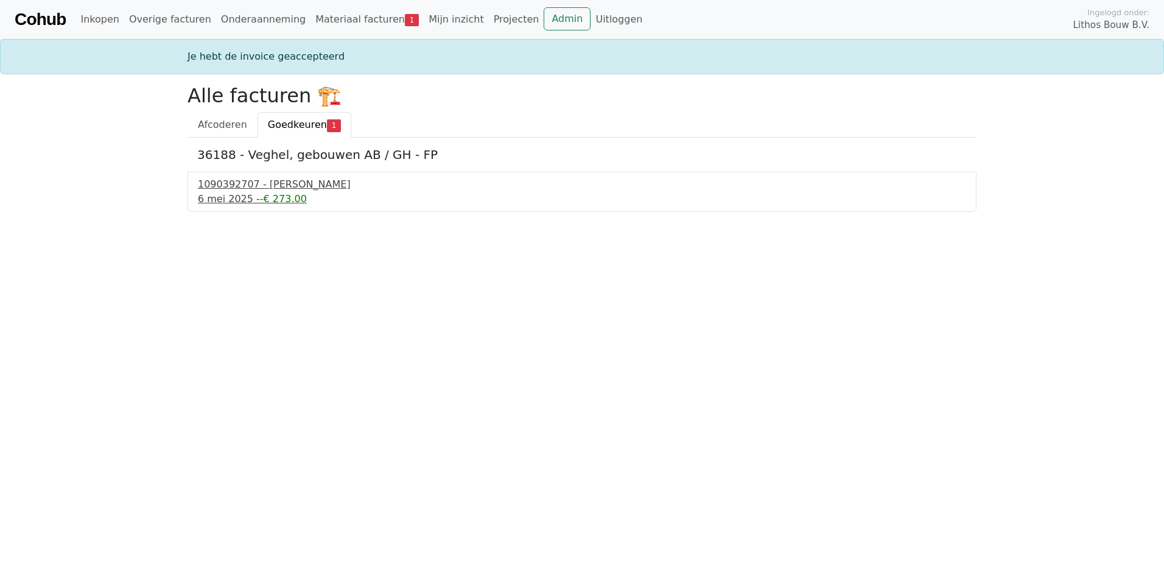
click at [234, 195] on div "[DATE] - -€ 273.00" at bounding box center [582, 199] width 769 height 15
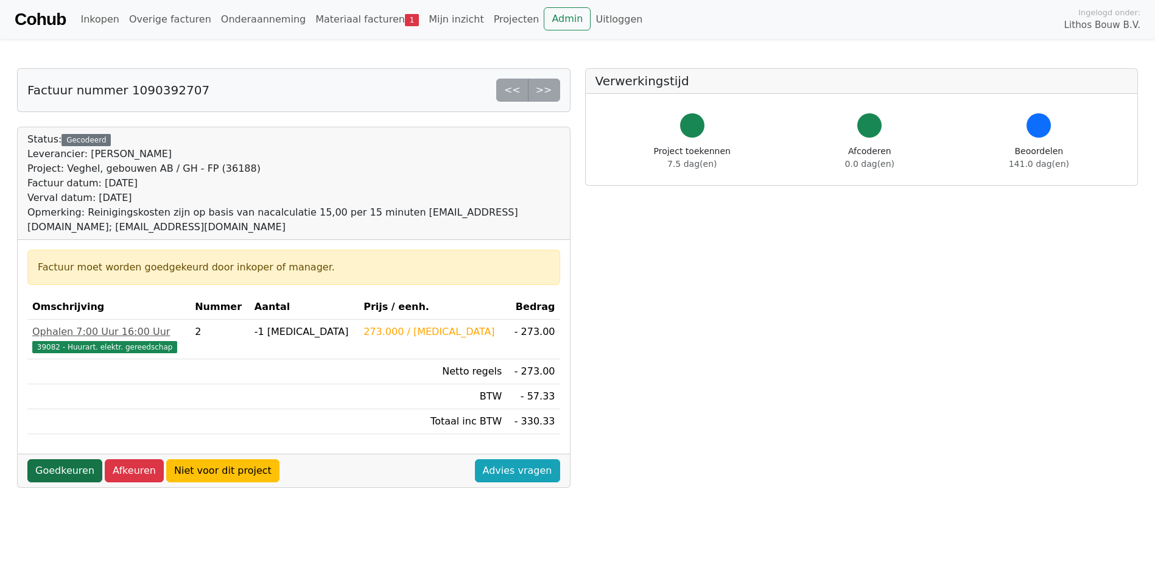
click at [57, 459] on link "Goedkeuren" at bounding box center [64, 470] width 75 height 23
